Goal: Contribute content

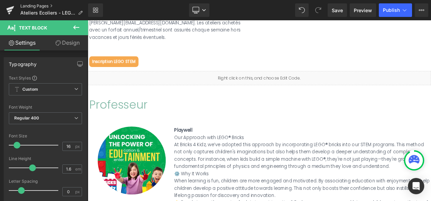
click at [34, 7] on link "Landing Pages" at bounding box center [54, 5] width 68 height 5
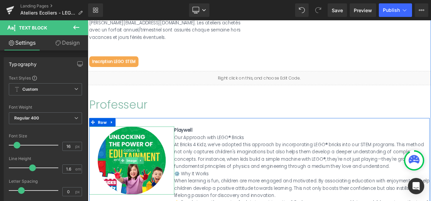
click at [138, 184] on span "Image" at bounding box center [140, 188] width 15 height 8
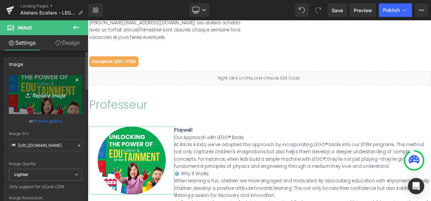
click at [53, 97] on icon "Replace Image" at bounding box center [45, 94] width 54 height 8
type input "C:\fakepath\LEGO® photo (13).jpg"
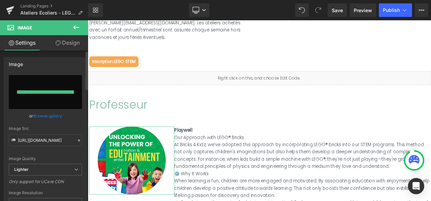
type input "[URL][DOMAIN_NAME]"
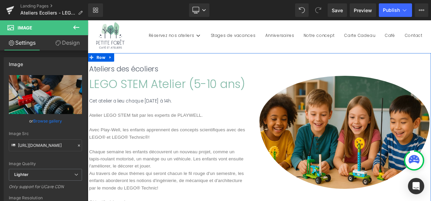
scroll to position [23, 0]
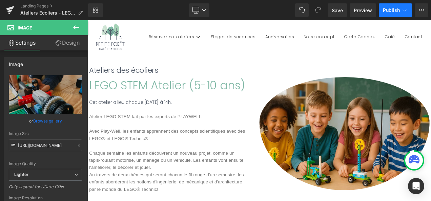
click at [392, 11] on span "Publish" at bounding box center [391, 9] width 17 height 5
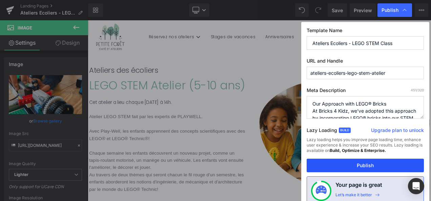
click at [364, 164] on button "Publish" at bounding box center [365, 166] width 117 height 14
